Goal: Task Accomplishment & Management: Manage account settings

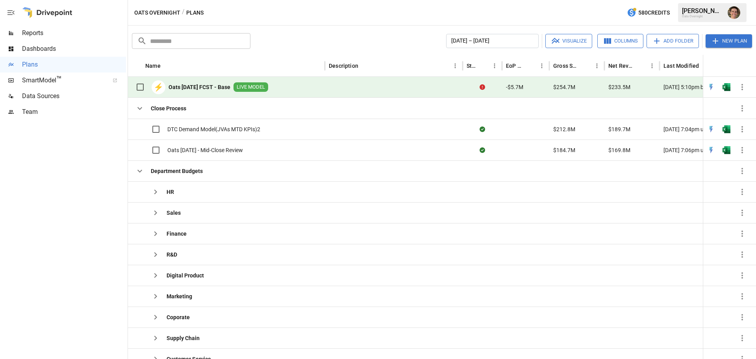
scroll to position [0, 3]
click at [154, 189] on icon "button" at bounding box center [152, 191] width 9 height 9
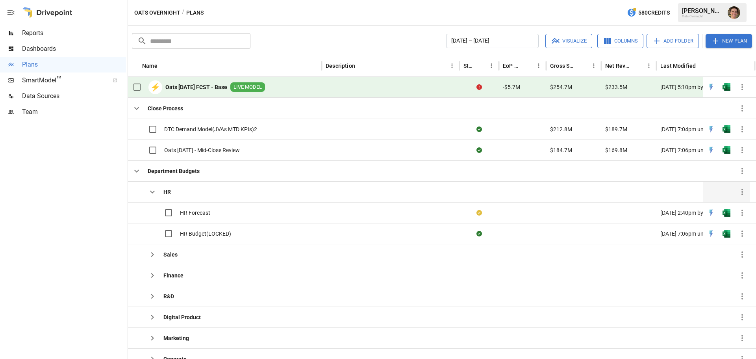
click at [154, 189] on icon "button" at bounding box center [152, 191] width 9 height 9
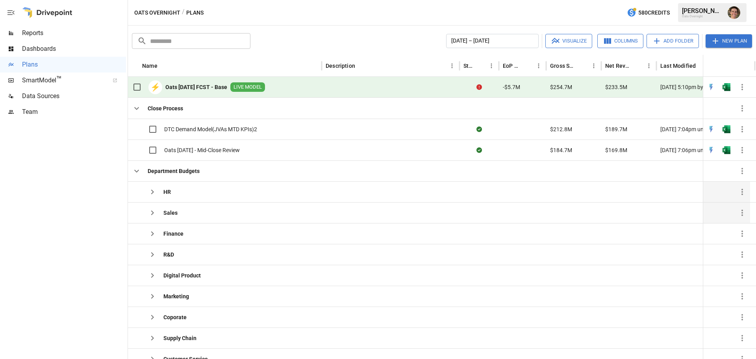
click at [150, 212] on icon "button" at bounding box center [152, 212] width 9 height 9
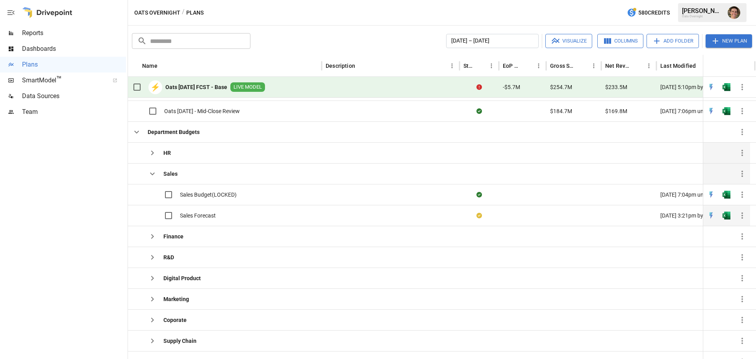
scroll to position [33, 0]
click at [155, 239] on icon "button" at bounding box center [152, 235] width 9 height 9
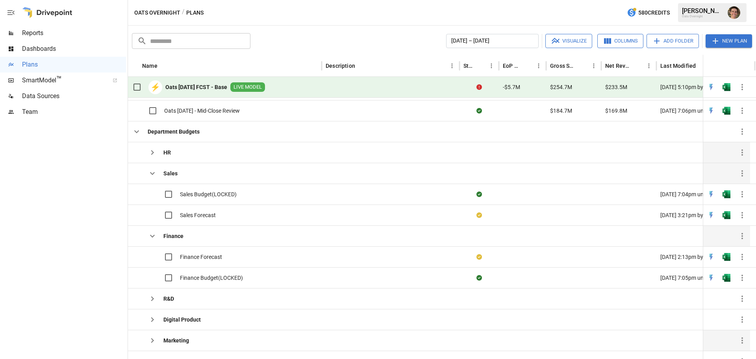
scroll to position [132, 0]
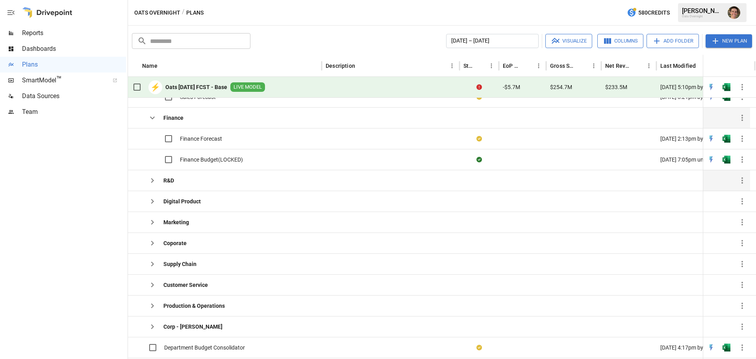
click at [152, 179] on icon "button" at bounding box center [152, 180] width 3 height 5
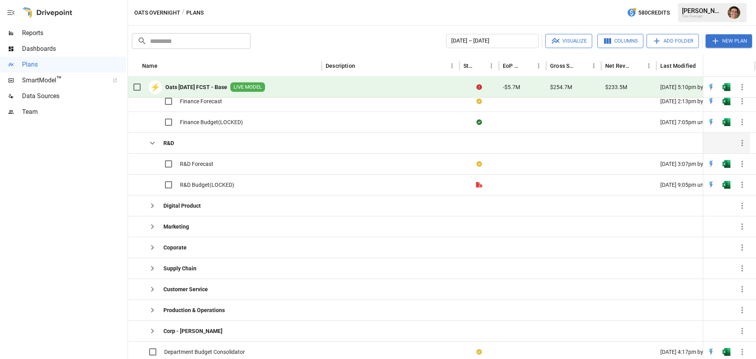
scroll to position [165, 0]
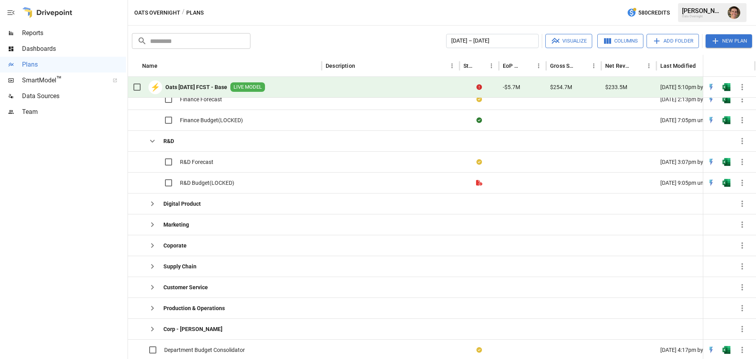
click at [40, 237] on div at bounding box center [63, 239] width 126 height 239
click at [154, 203] on icon "button" at bounding box center [152, 203] width 9 height 9
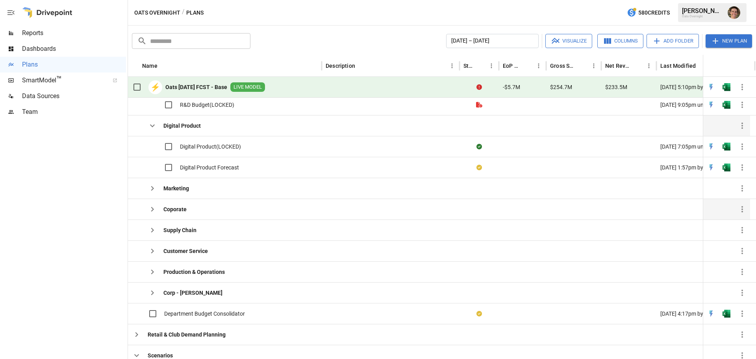
scroll to position [231, 0]
click at [185, 183] on b "Marketing" at bounding box center [176, 187] width 26 height 8
click at [154, 186] on icon "button" at bounding box center [152, 187] width 9 height 9
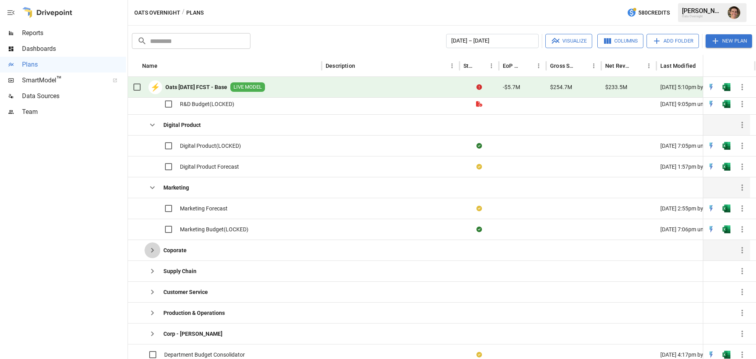
click at [149, 250] on icon "button" at bounding box center [152, 249] width 9 height 9
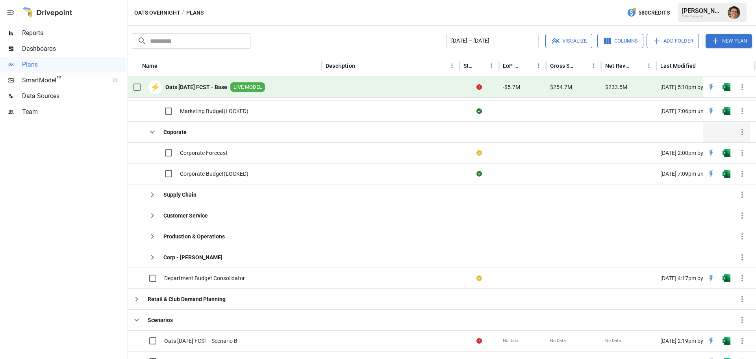
scroll to position [330, 0]
click at [153, 194] on icon "button" at bounding box center [152, 194] width 3 height 5
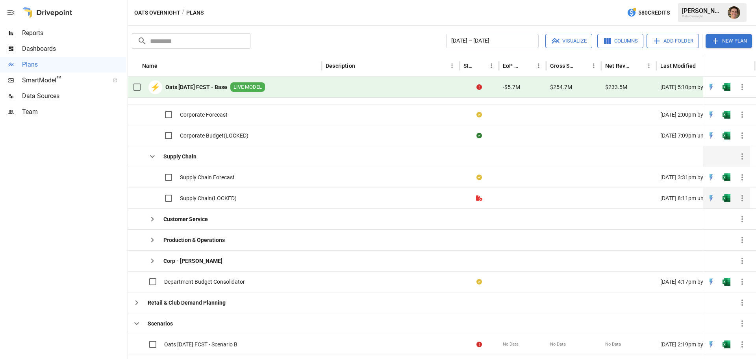
scroll to position [363, 0]
click at [149, 218] on icon "button" at bounding box center [152, 217] width 9 height 9
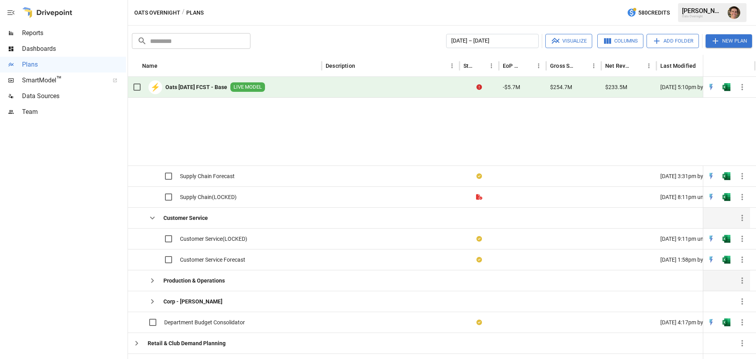
scroll to position [429, 0]
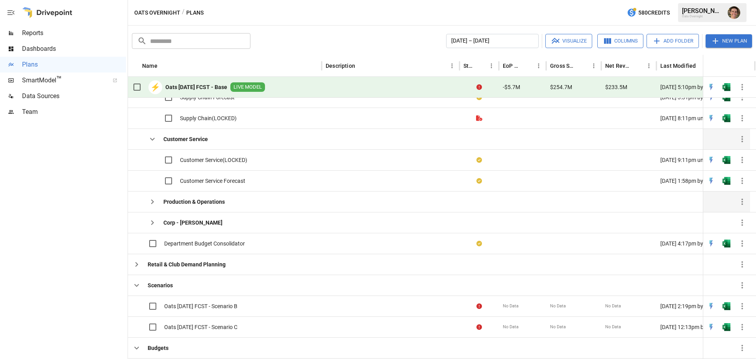
click at [152, 200] on icon "button" at bounding box center [152, 201] width 3 height 5
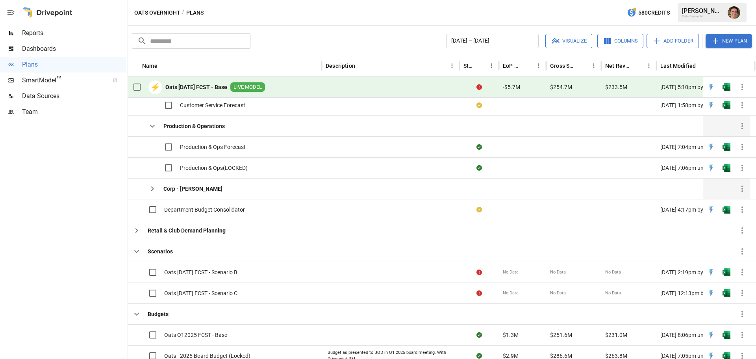
scroll to position [495, 0]
